Goal: Navigation & Orientation: Find specific page/section

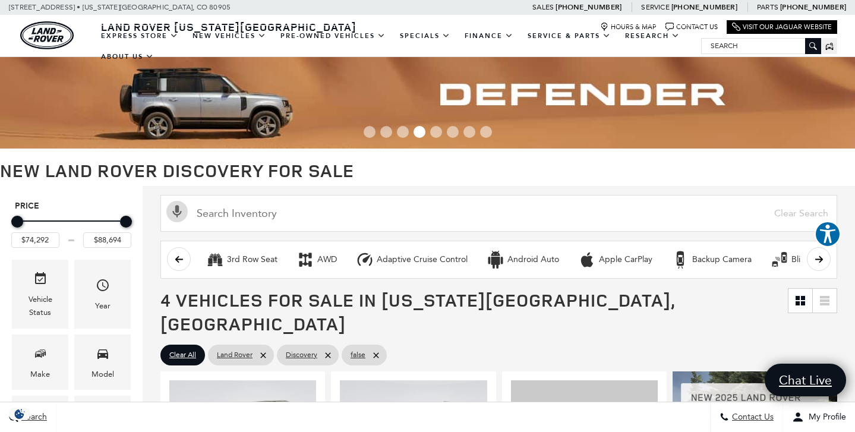
scroll to position [1, 0]
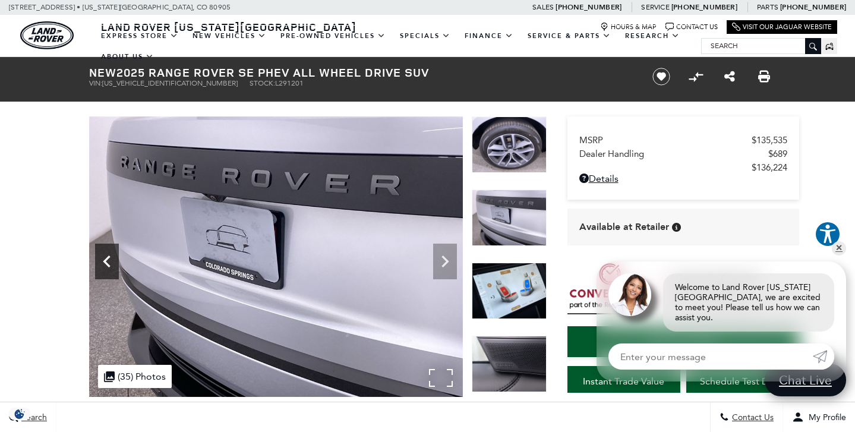
click at [105, 261] on icon "Previous" at bounding box center [106, 261] width 7 height 12
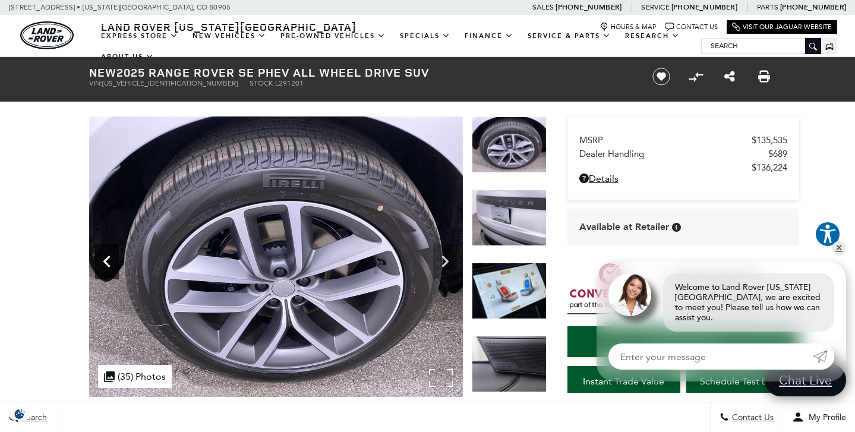
click at [105, 261] on icon "Previous" at bounding box center [106, 261] width 7 height 12
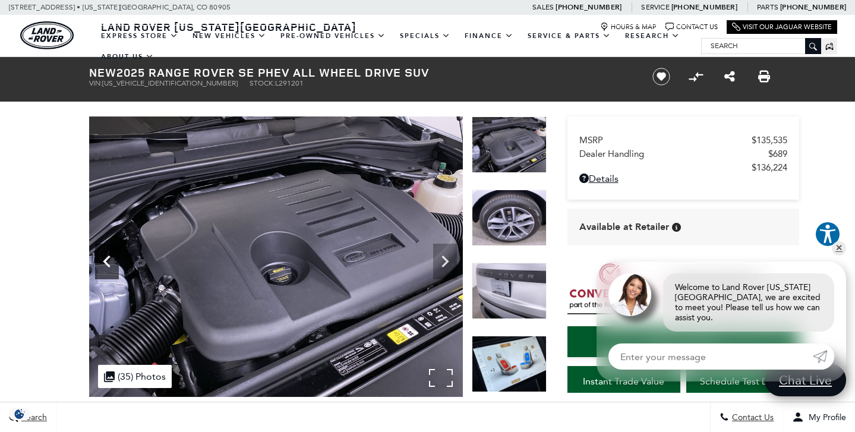
click at [105, 261] on icon "Previous" at bounding box center [106, 261] width 7 height 12
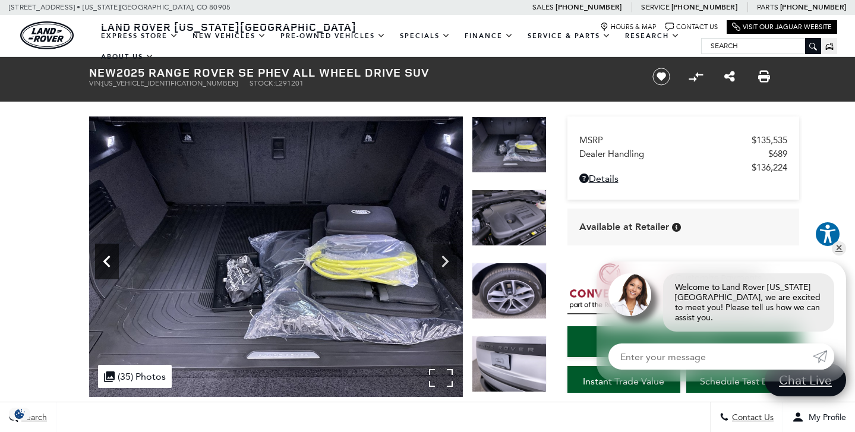
click at [105, 261] on icon "Previous" at bounding box center [106, 261] width 7 height 12
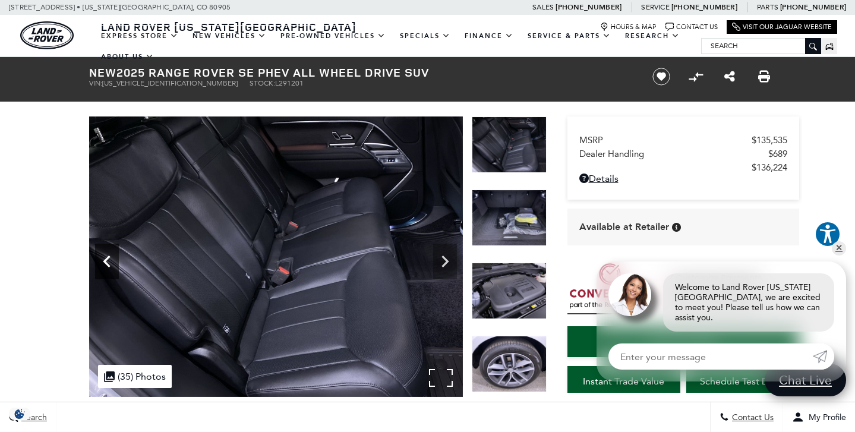
click at [105, 261] on icon "Previous" at bounding box center [106, 261] width 7 height 12
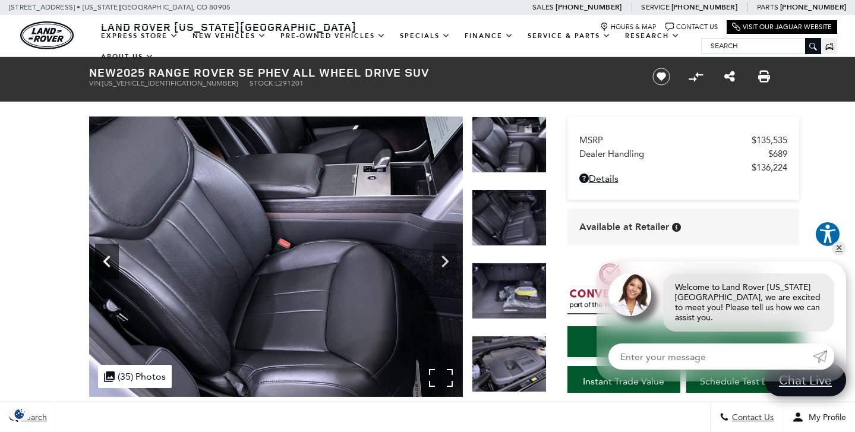
click at [105, 261] on icon "Previous" at bounding box center [106, 261] width 7 height 12
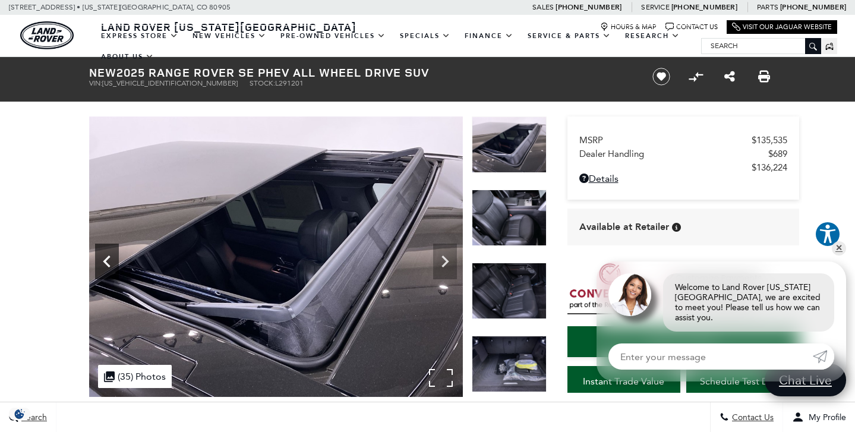
click at [105, 261] on icon "Previous" at bounding box center [106, 261] width 7 height 12
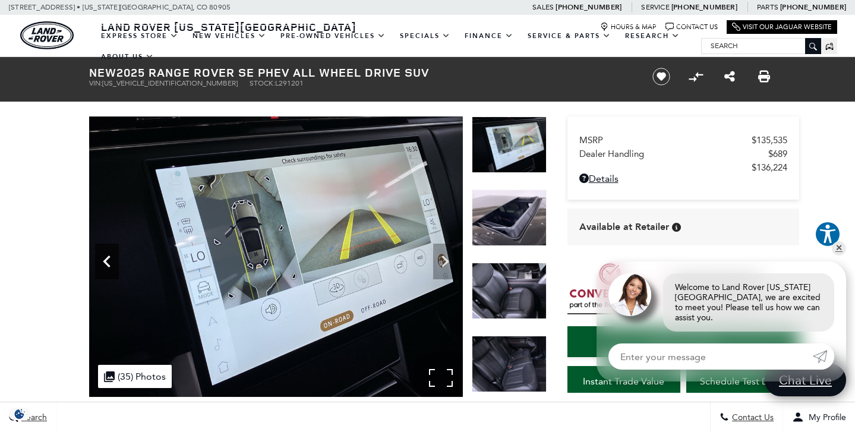
click at [105, 261] on icon "Previous" at bounding box center [106, 261] width 7 height 12
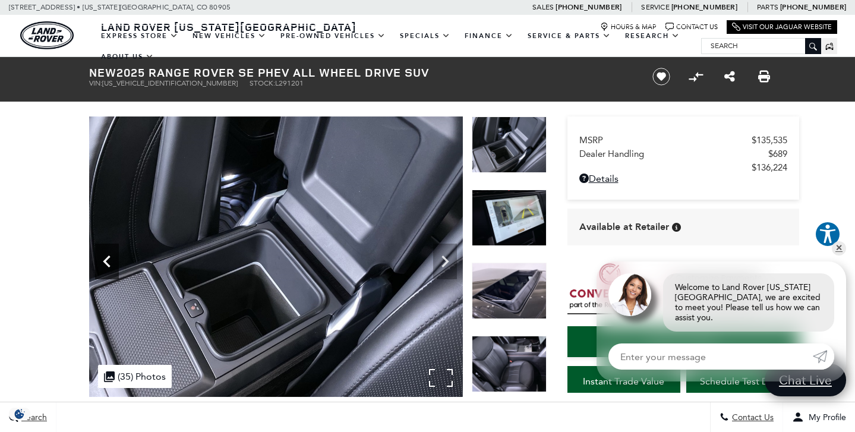
click at [105, 261] on icon "Previous" at bounding box center [106, 261] width 7 height 12
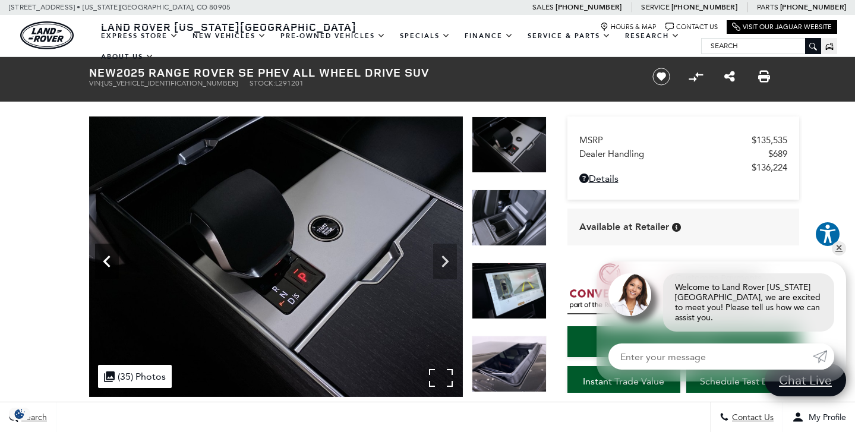
click at [105, 261] on icon "Previous" at bounding box center [106, 261] width 7 height 12
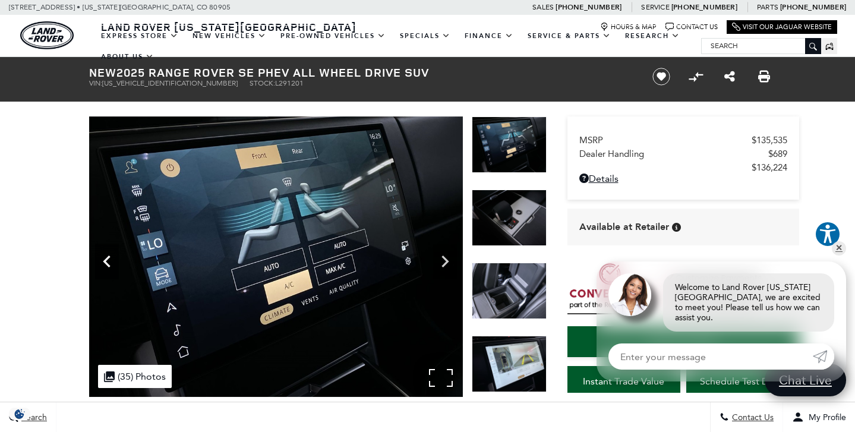
click at [105, 261] on icon "Previous" at bounding box center [106, 261] width 7 height 12
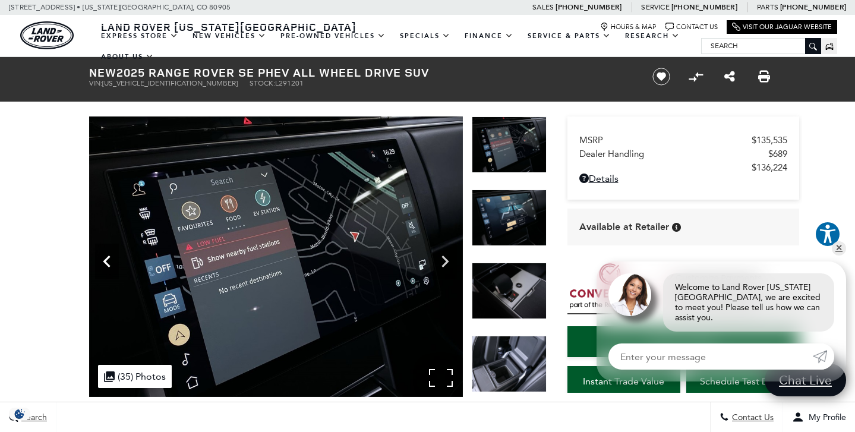
click at [105, 261] on icon "Previous" at bounding box center [106, 261] width 7 height 12
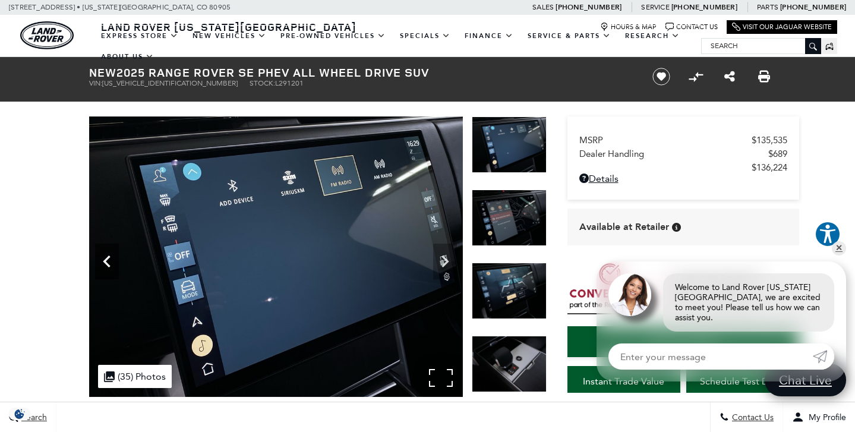
click at [105, 261] on icon "Previous" at bounding box center [106, 261] width 7 height 12
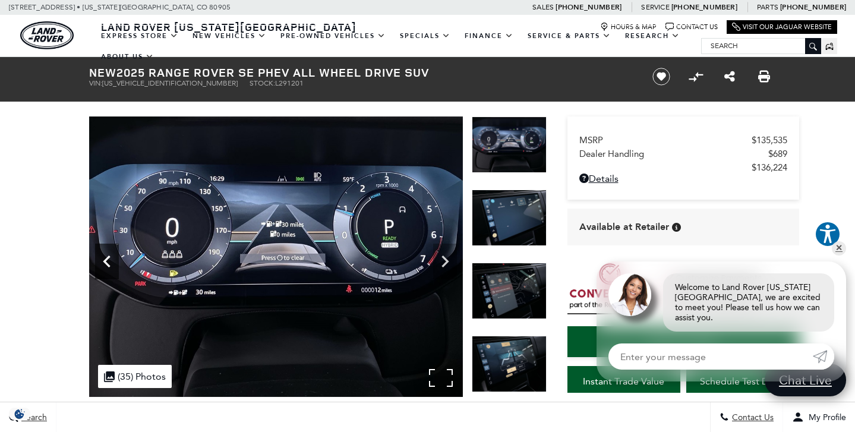
click at [105, 261] on icon "Previous" at bounding box center [106, 261] width 7 height 12
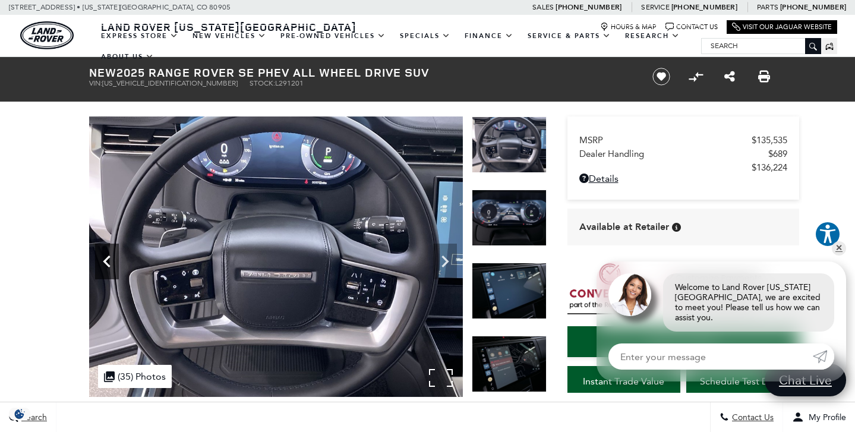
click at [105, 261] on icon "Previous" at bounding box center [106, 261] width 7 height 12
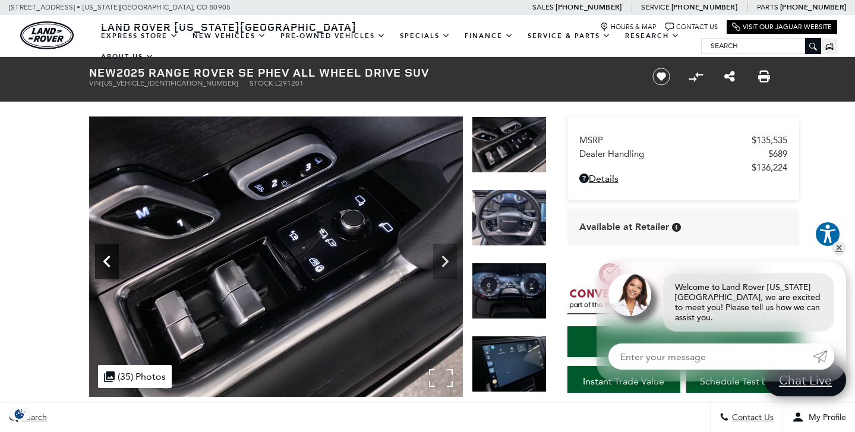
click at [105, 261] on icon "Previous" at bounding box center [106, 261] width 7 height 12
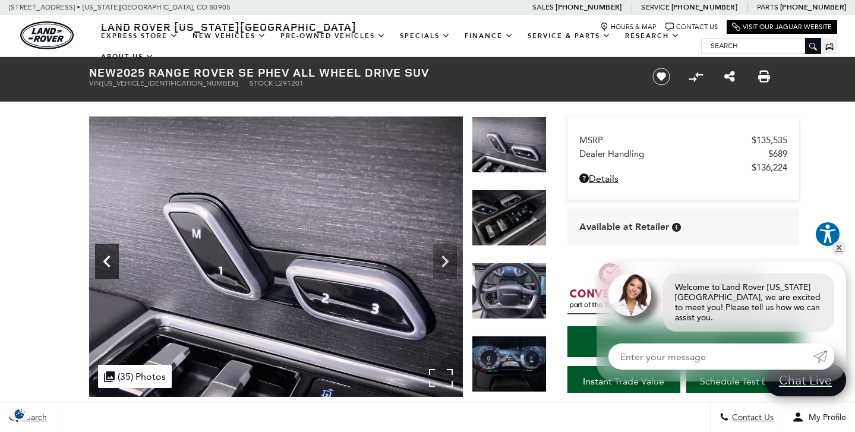
click at [105, 261] on icon "Previous" at bounding box center [106, 261] width 7 height 12
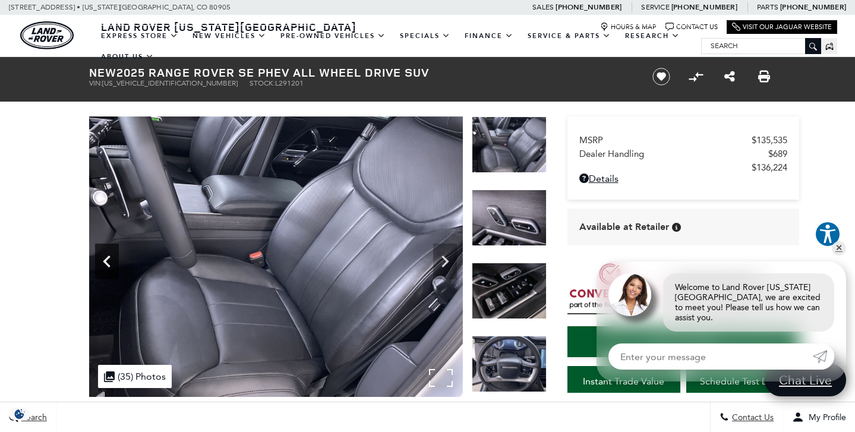
click at [105, 261] on icon "Previous" at bounding box center [106, 261] width 7 height 12
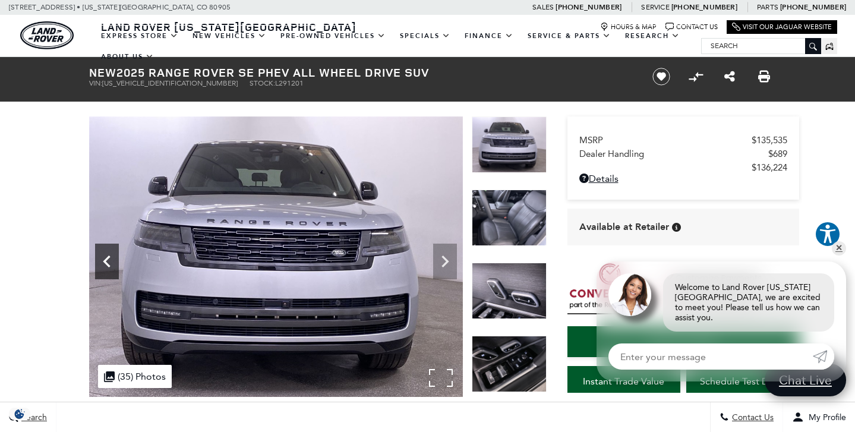
click at [105, 261] on icon "Previous" at bounding box center [106, 261] width 7 height 12
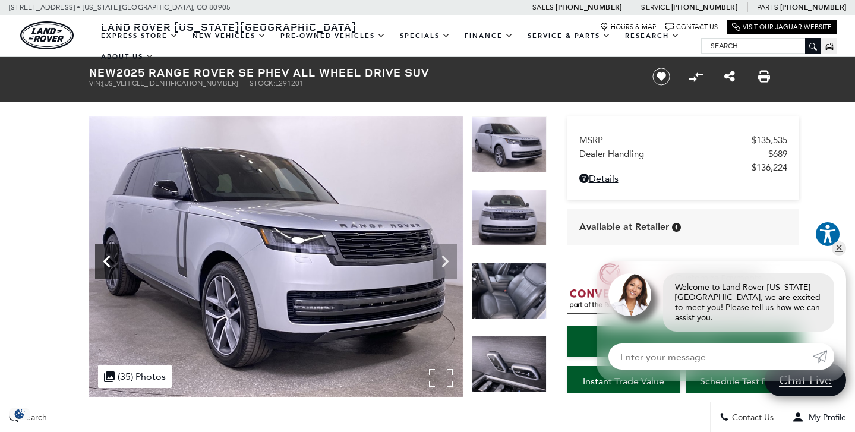
click at [105, 261] on icon "Previous" at bounding box center [106, 261] width 7 height 12
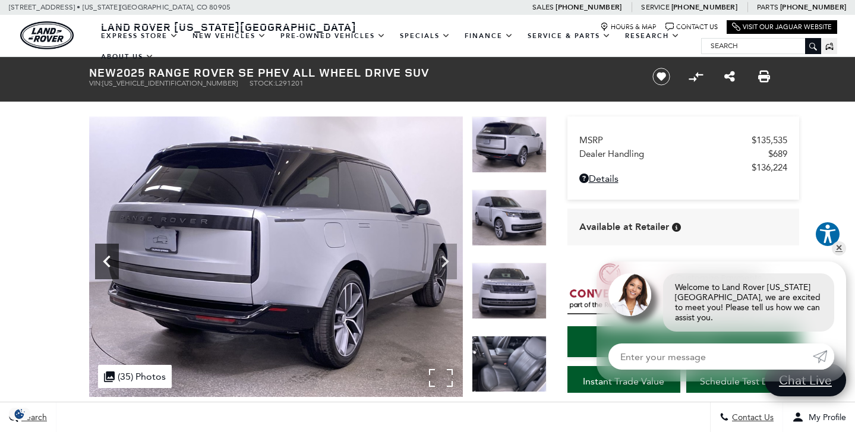
click at [105, 261] on icon "Previous" at bounding box center [106, 261] width 7 height 12
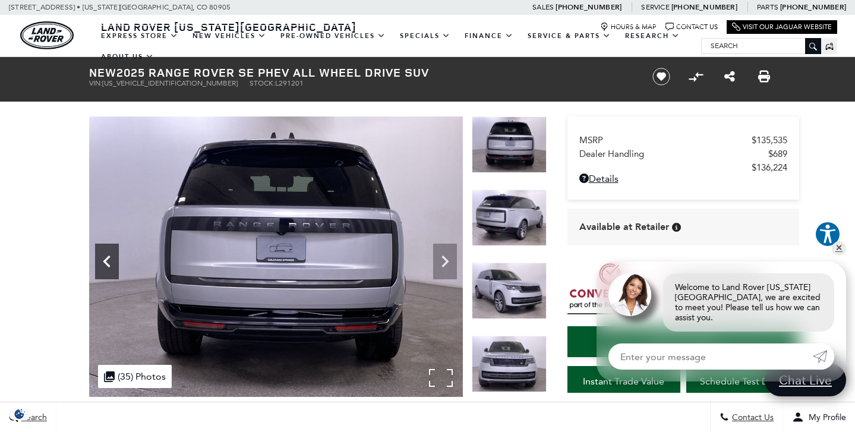
click at [105, 261] on icon "Previous" at bounding box center [106, 261] width 7 height 12
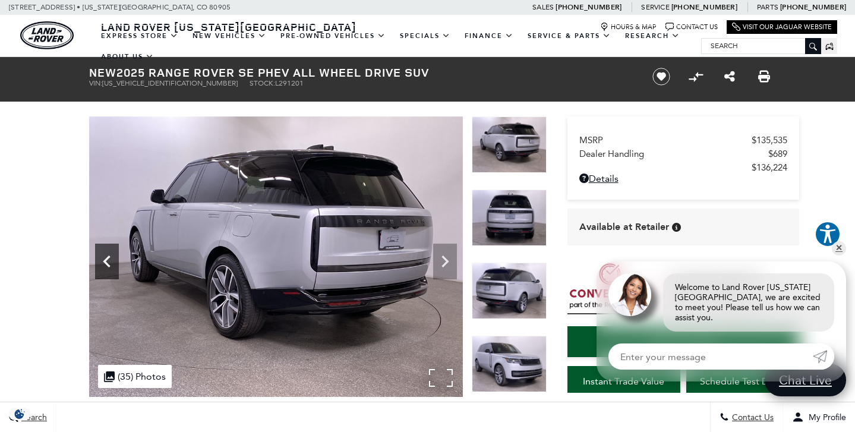
click at [105, 261] on icon "Previous" at bounding box center [106, 261] width 7 height 12
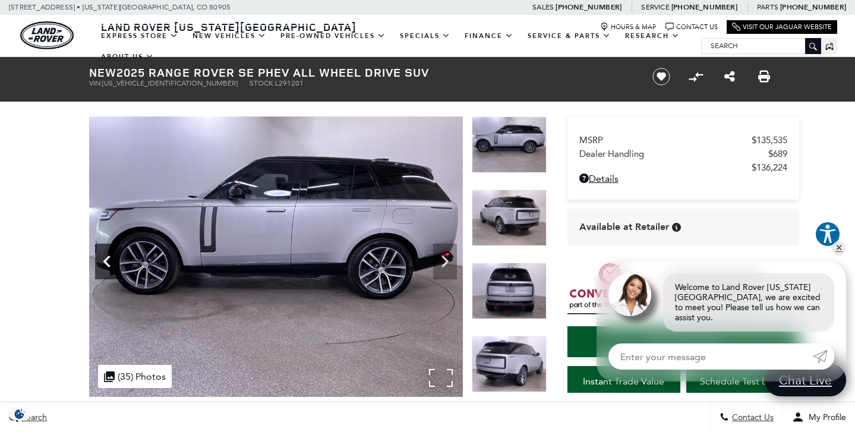
click at [105, 261] on icon "Previous" at bounding box center [106, 261] width 7 height 12
